Goal: Check status: Check status

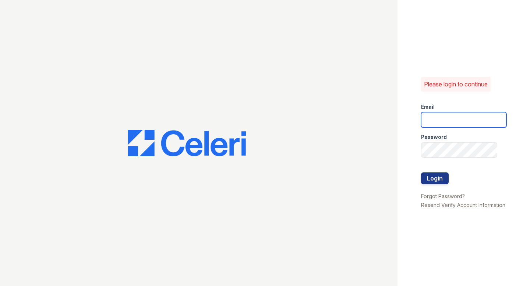
click at [449, 121] on input "email" at bounding box center [463, 119] width 85 height 15
type input "shiv@auranewyork.com"
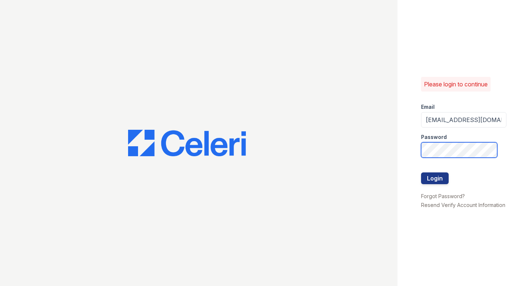
click at [421, 173] on button "Login" at bounding box center [435, 179] width 28 height 12
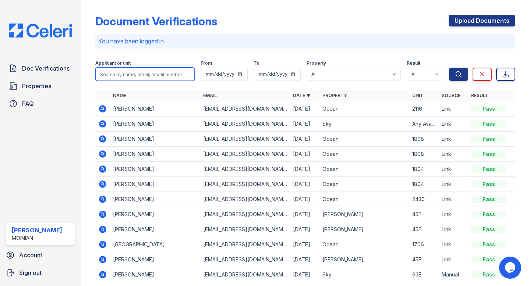
click at [144, 73] on input "search" at bounding box center [144, 74] width 99 height 13
paste input "Dinesh SUBRAMANYAM"
type input "Dinesh SUBRAMANYAM"
click at [449, 68] on button "Search" at bounding box center [458, 74] width 19 height 13
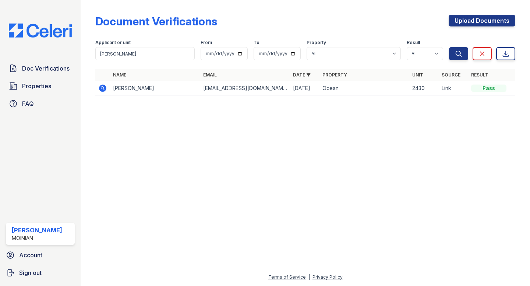
click at [104, 84] on icon at bounding box center [102, 88] width 9 height 9
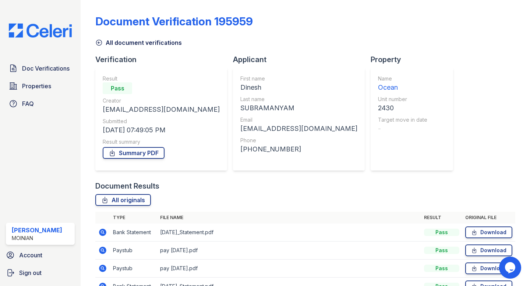
scroll to position [42, 0]
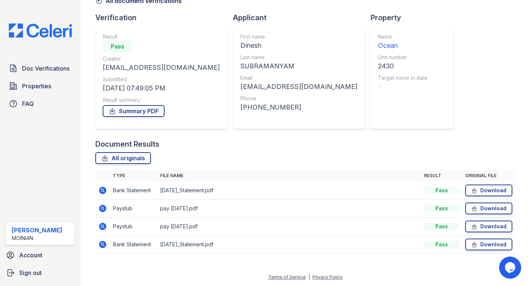
click at [102, 189] on icon at bounding box center [102, 190] width 9 height 9
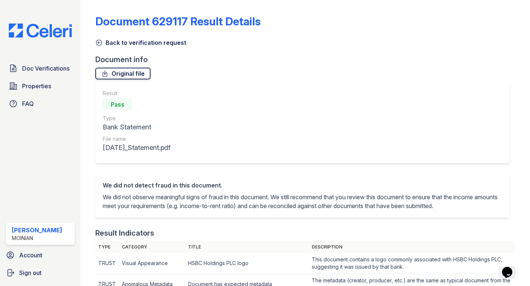
click at [125, 75] on link "Original file" at bounding box center [122, 74] width 55 height 12
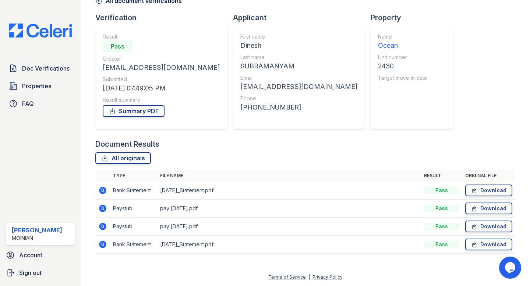
scroll to position [42, 0]
click at [103, 227] on icon at bounding box center [103, 227] width 2 height 2
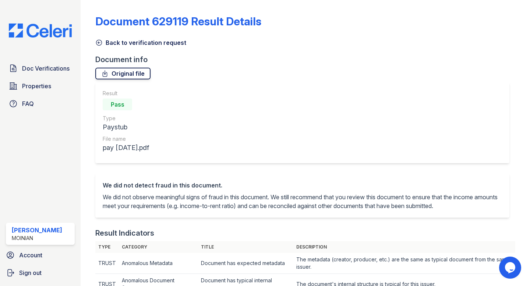
click at [114, 73] on link "Original file" at bounding box center [122, 74] width 55 height 12
click at [99, 41] on icon at bounding box center [98, 42] width 7 height 7
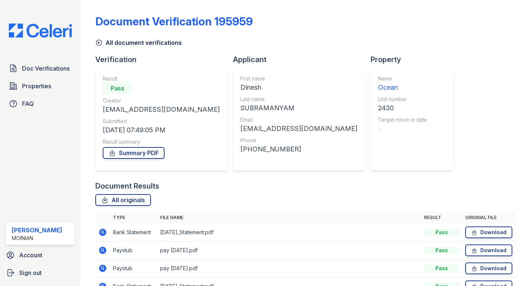
click at [96, 42] on icon at bounding box center [98, 42] width 7 height 7
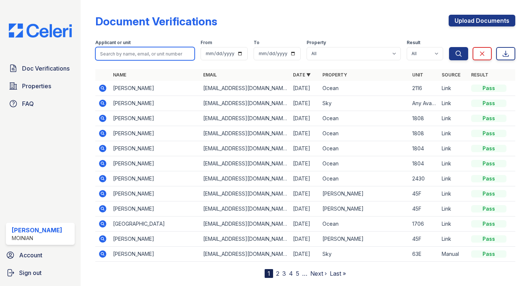
click at [126, 50] on input "search" at bounding box center [144, 53] width 99 height 13
paste input "Aryan Bhatia"
type input "Aryan Bhatia"
click at [449, 47] on button "Search" at bounding box center [458, 53] width 19 height 13
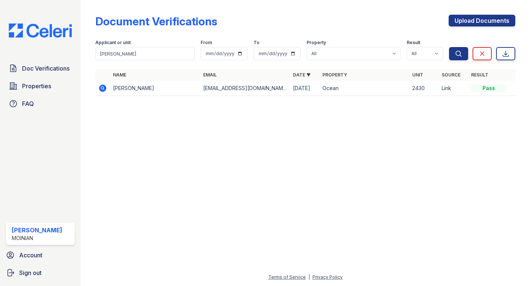
click at [106, 89] on icon at bounding box center [102, 88] width 9 height 9
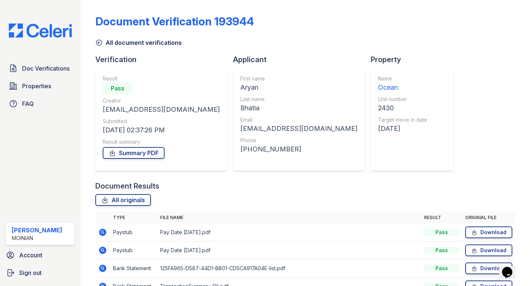
scroll to position [60, 0]
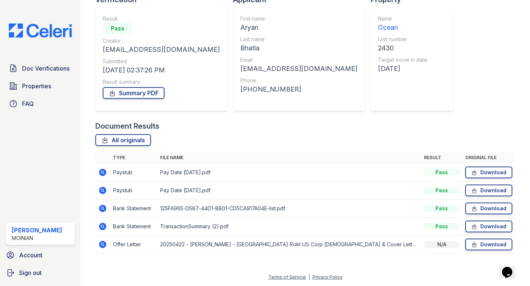
click at [102, 245] on icon at bounding box center [103, 244] width 2 height 2
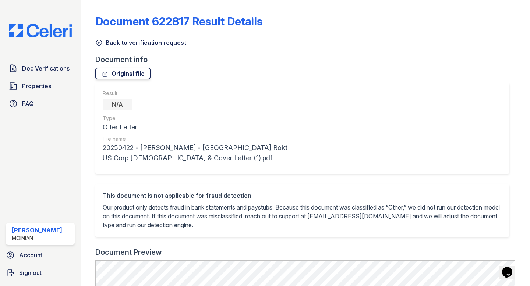
click at [118, 74] on link "Original file" at bounding box center [122, 74] width 55 height 12
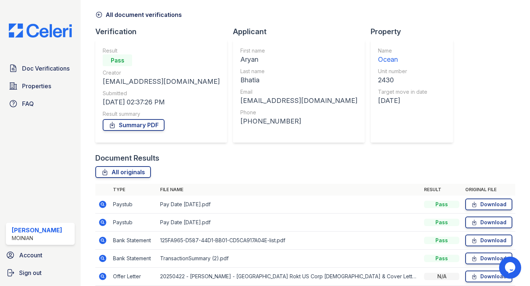
scroll to position [60, 0]
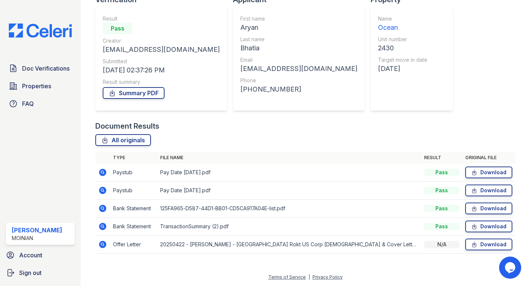
click at [105, 207] on icon at bounding box center [102, 208] width 7 height 7
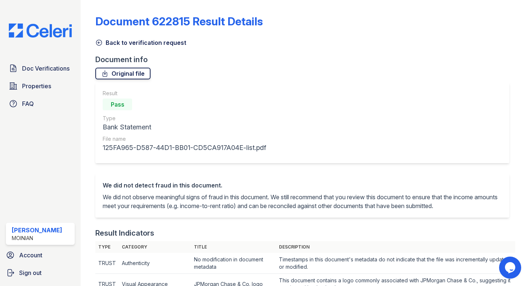
click at [128, 72] on link "Original file" at bounding box center [122, 74] width 55 height 12
click at [100, 38] on link "Back to verification request" at bounding box center [140, 42] width 91 height 9
